Goal: Task Accomplishment & Management: Manage account settings

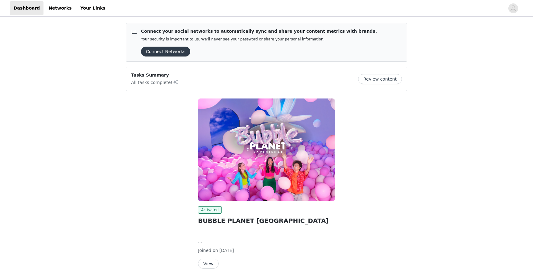
scroll to position [27, 0]
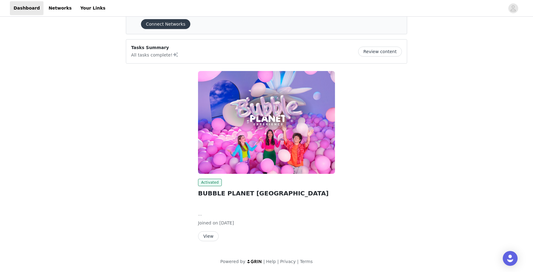
click at [205, 235] on button "View" at bounding box center [208, 236] width 21 height 10
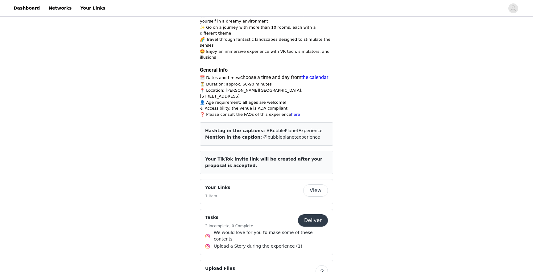
scroll to position [254, 0]
drag, startPoint x: 203, startPoint y: 139, endPoint x: 230, endPoint y: 149, distance: 28.5
click at [230, 150] on article "Your TikTok invite link will be created after your proposal is accepted." at bounding box center [266, 161] width 133 height 23
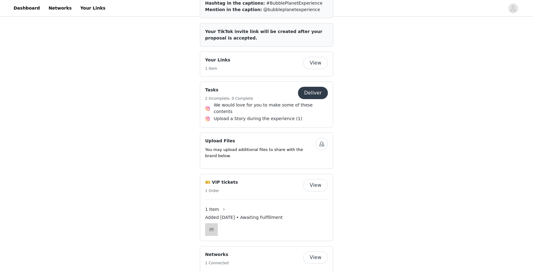
scroll to position [378, 0]
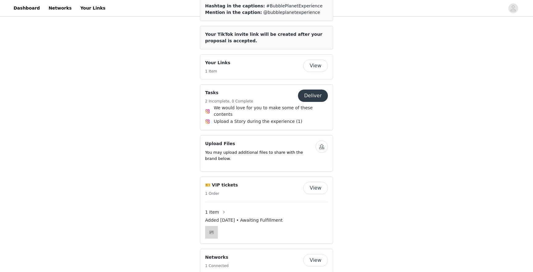
click at [224, 98] on h5 "2 Incomplete, 0 Complete" at bounding box center [229, 101] width 48 height 6
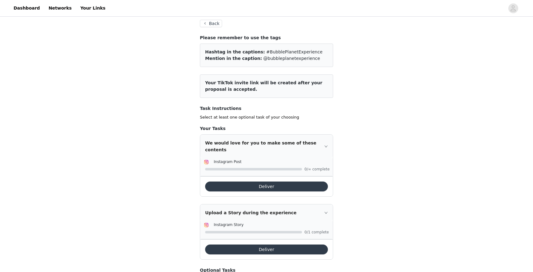
scroll to position [36, 0]
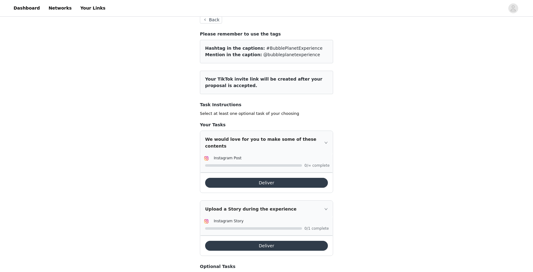
click at [324, 141] on icon "icon: right" at bounding box center [326, 143] width 4 height 4
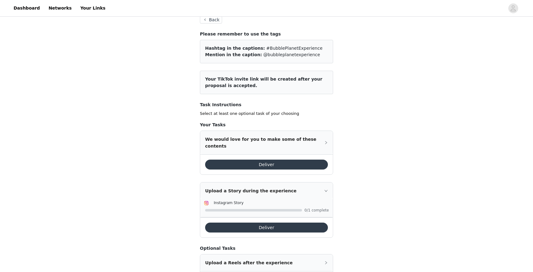
click at [324, 141] on icon "icon: right" at bounding box center [326, 143] width 4 height 4
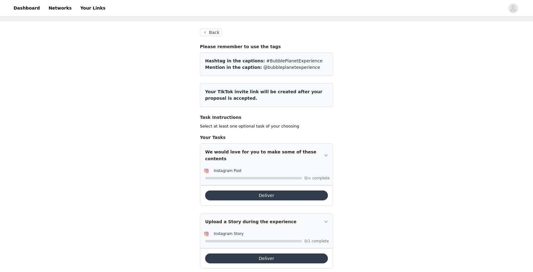
scroll to position [29, 0]
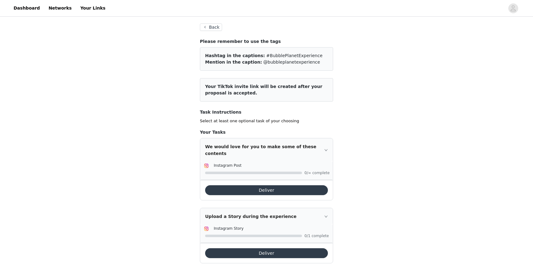
click at [207, 26] on button "Back" at bounding box center [211, 26] width 22 height 7
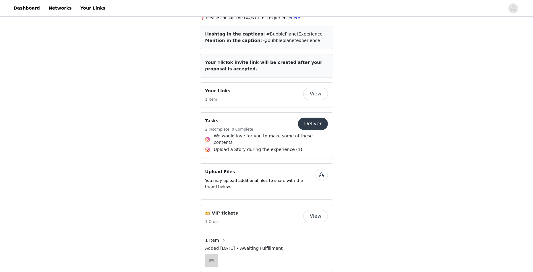
scroll to position [344, 0]
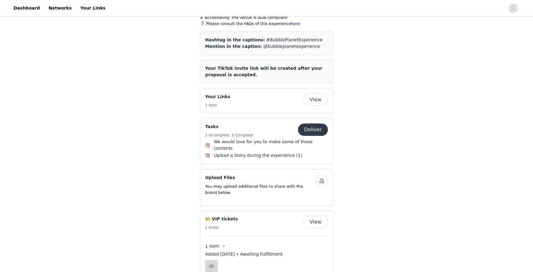
click at [212, 123] on h4 "Tasks" at bounding box center [229, 126] width 48 height 6
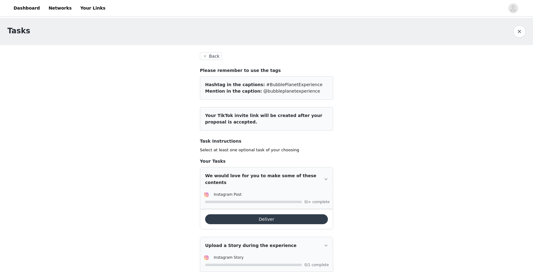
click at [207, 59] on button "Back" at bounding box center [211, 55] width 22 height 7
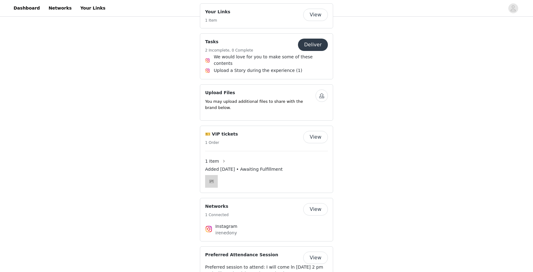
scroll to position [467, 0]
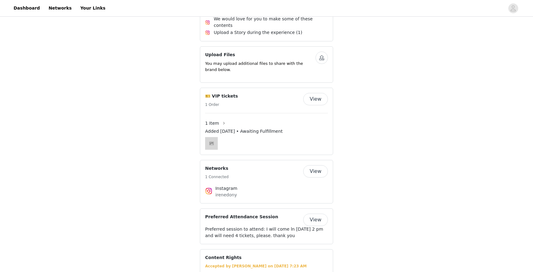
click at [249, 93] on div "🎫 VIP tickets 1 Order" at bounding box center [254, 100] width 98 height 15
